Goal: Register for event/course

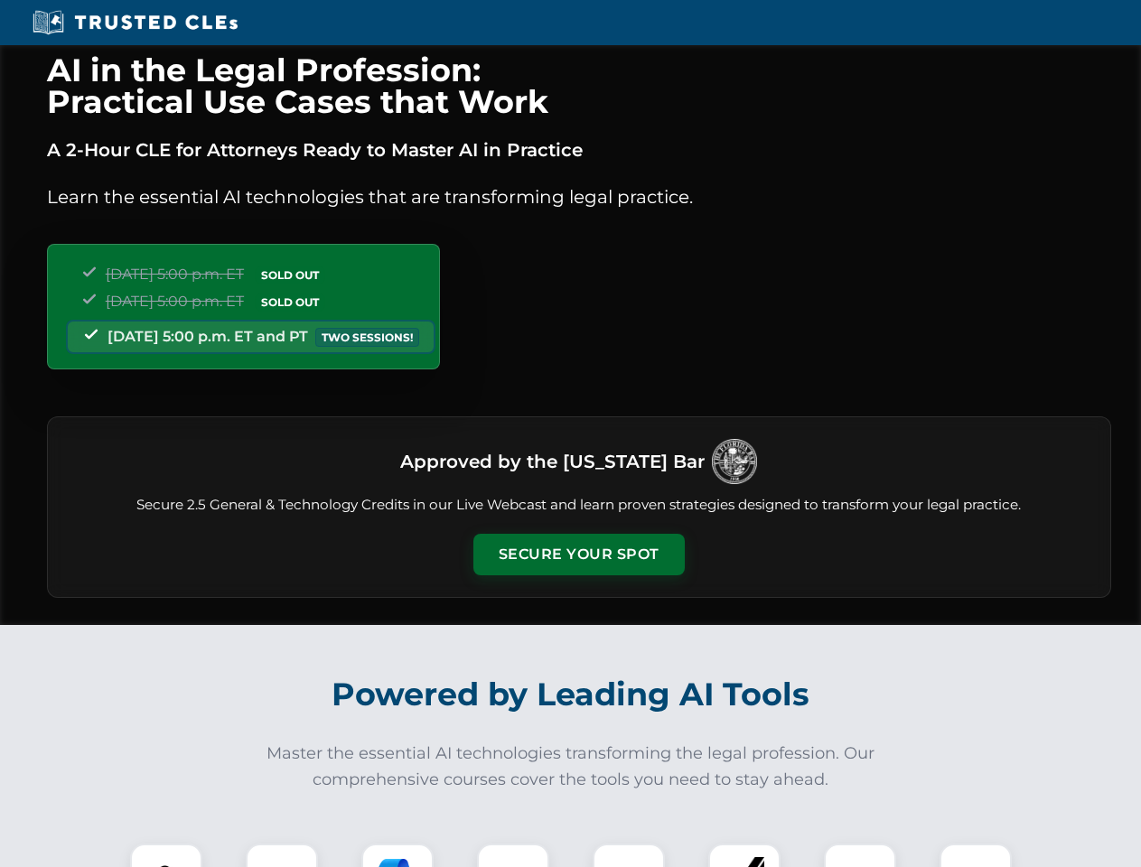
click at [578, 555] on button "Secure Your Spot" at bounding box center [578, 555] width 211 height 42
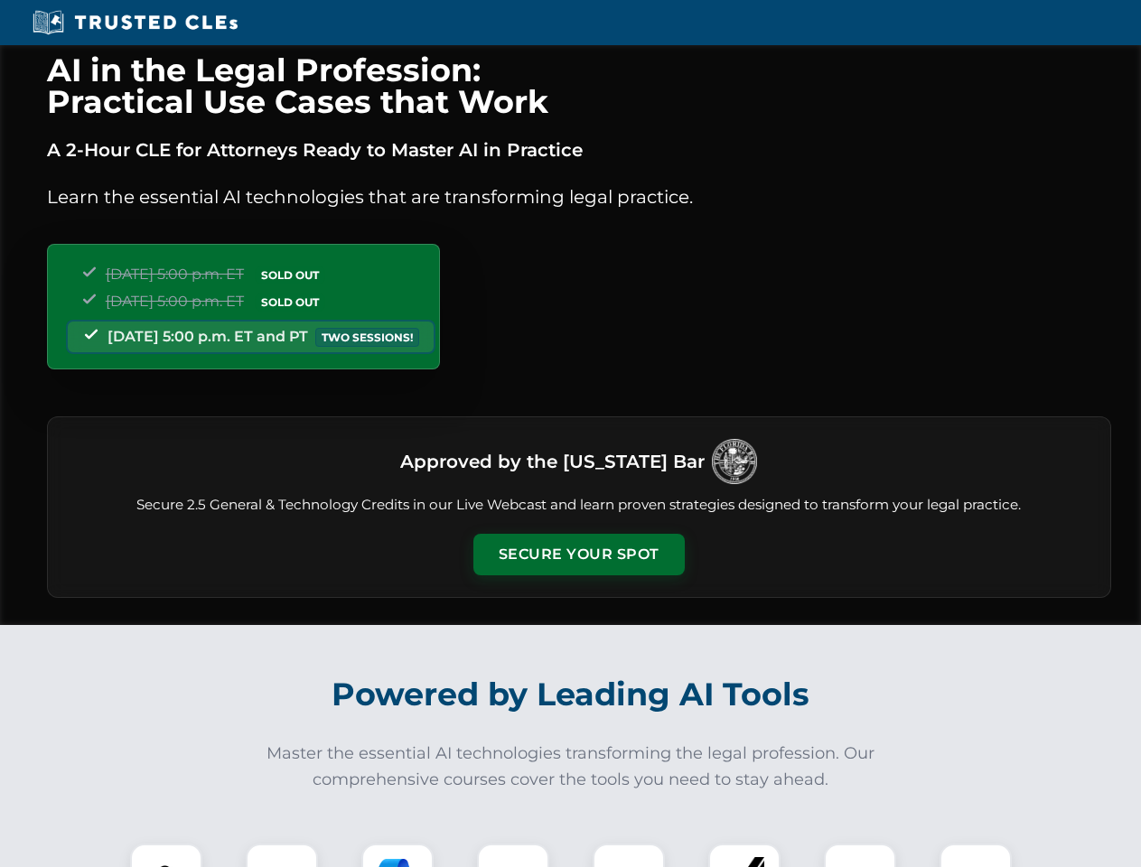
scroll to position [1773, 0]
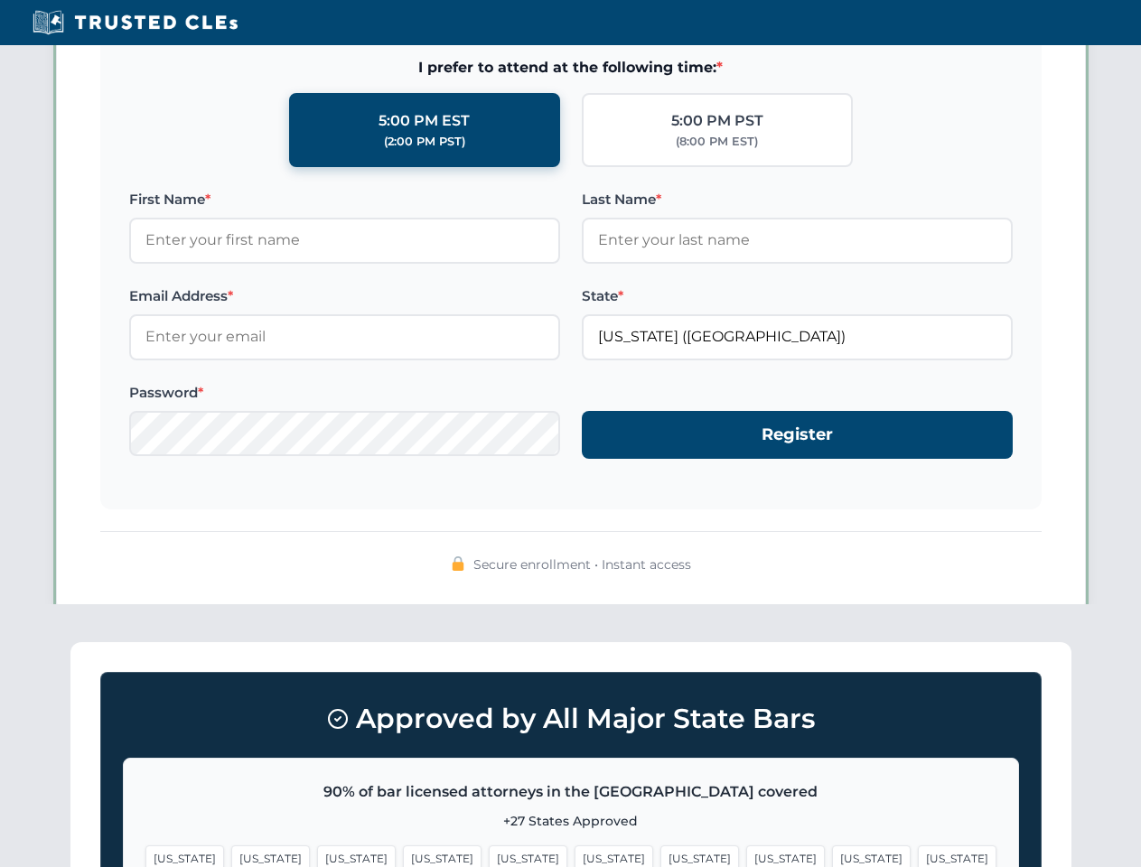
click at [660, 855] on span "[US_STATE]" at bounding box center [699, 859] width 79 height 26
click at [832, 855] on span "[US_STATE]" at bounding box center [871, 859] width 79 height 26
